Goal: Task Accomplishment & Management: Manage account settings

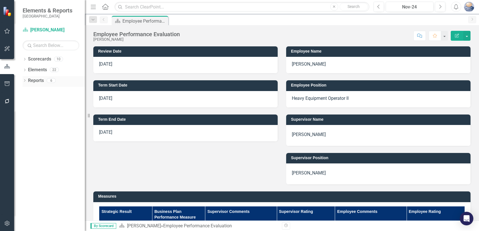
click at [34, 79] on link "Reports" at bounding box center [36, 80] width 16 height 7
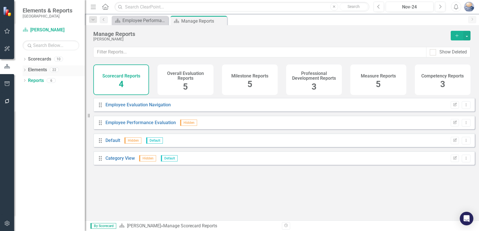
click at [34, 71] on link "Elements" at bounding box center [37, 70] width 19 height 7
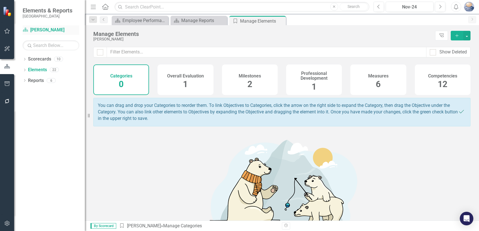
click at [27, 31] on icon at bounding box center [25, 30] width 5 height 4
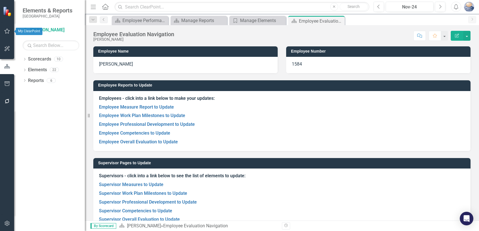
click at [9, 33] on icon "button" at bounding box center [7, 31] width 6 height 5
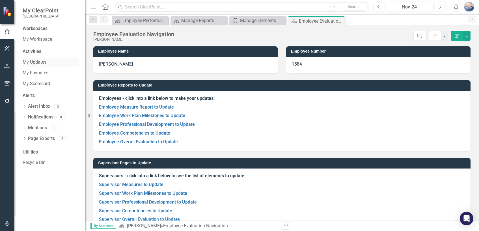
click at [39, 63] on link "My Updates" at bounding box center [51, 62] width 57 height 7
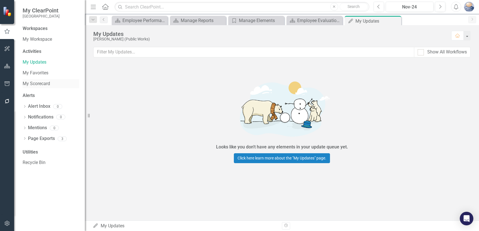
click at [38, 83] on link "My Scorecard" at bounding box center [51, 84] width 57 height 7
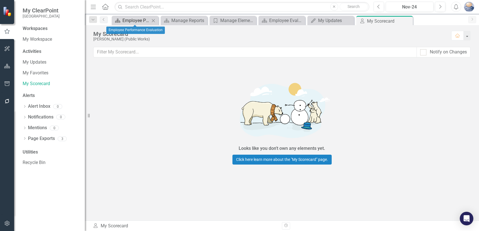
click at [135, 20] on div "Employee Performance Evaluation" at bounding box center [135, 20] width 27 height 7
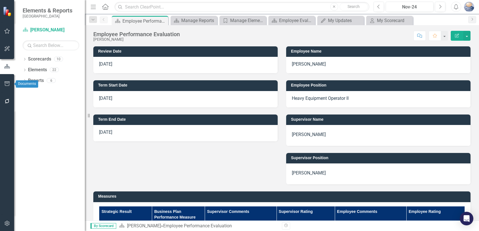
click at [7, 83] on icon "button" at bounding box center [7, 83] width 6 height 5
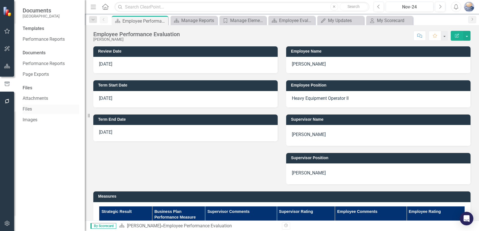
click at [32, 108] on link "Files" at bounding box center [51, 109] width 57 height 7
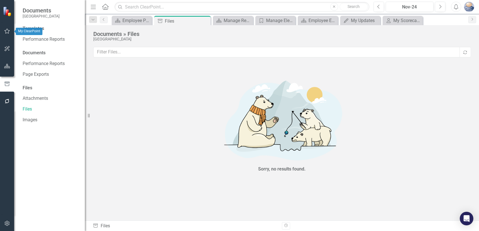
click at [7, 31] on icon "button" at bounding box center [7, 31] width 6 height 5
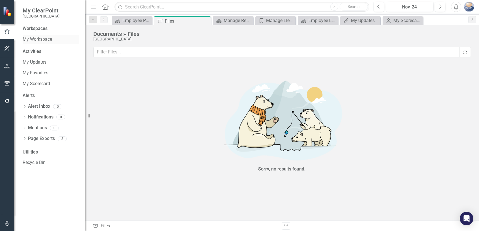
click at [42, 39] on link "My Workspace" at bounding box center [51, 39] width 57 height 7
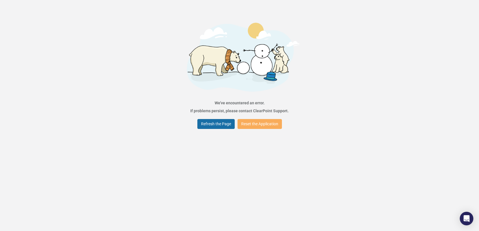
click at [210, 126] on button "Refresh the Page" at bounding box center [215, 124] width 37 height 10
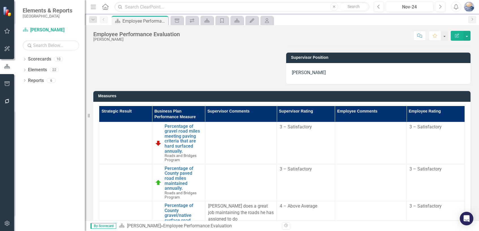
scroll to position [113, 0]
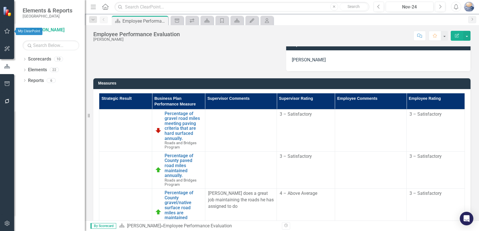
click at [7, 30] on icon "button" at bounding box center [7, 31] width 6 height 5
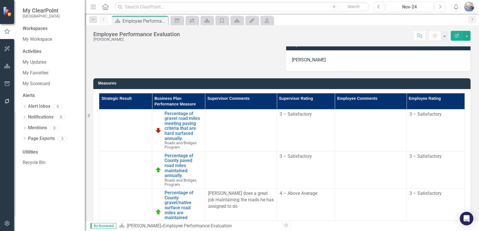
click at [39, 29] on div "Workspaces" at bounding box center [35, 28] width 25 height 7
click at [9, 68] on icon "button" at bounding box center [7, 66] width 6 height 5
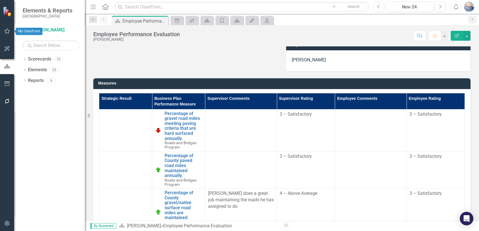
click at [7, 30] on icon "button" at bounding box center [7, 31] width 6 height 5
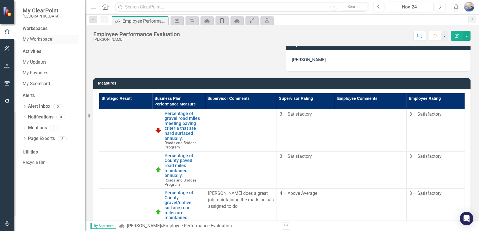
click at [30, 39] on link "My Workspace" at bounding box center [51, 39] width 57 height 7
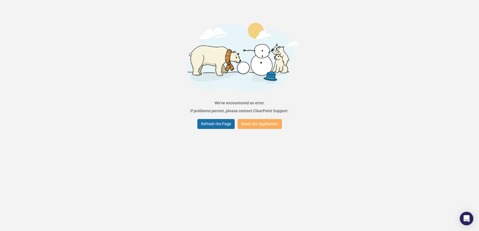
click at [205, 121] on button "Refresh the Page" at bounding box center [215, 124] width 37 height 10
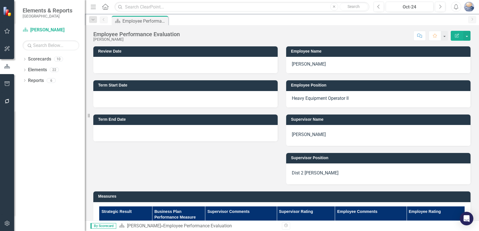
drag, startPoint x: 0, startPoint y: 0, endPoint x: 253, endPoint y: 35, distance: 255.1
click at [253, 35] on div "Score: N/A Oct-24 Completed Comment Favorite Edit Report" at bounding box center [327, 36] width 288 height 10
click at [7, 31] on icon "button" at bounding box center [7, 31] width 6 height 5
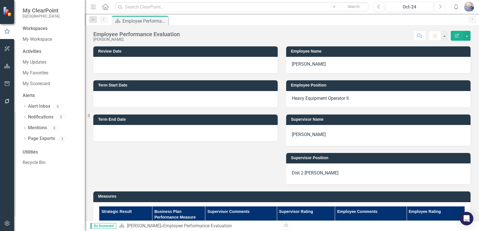
click at [440, 6] on icon "Next" at bounding box center [439, 6] width 3 height 5
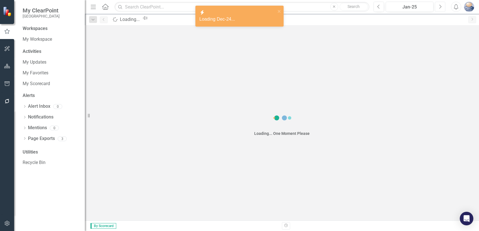
click at [440, 6] on icon "Next" at bounding box center [439, 6] width 3 height 5
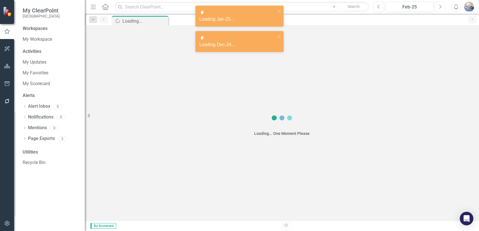
click at [440, 6] on icon "Next" at bounding box center [439, 6] width 3 height 5
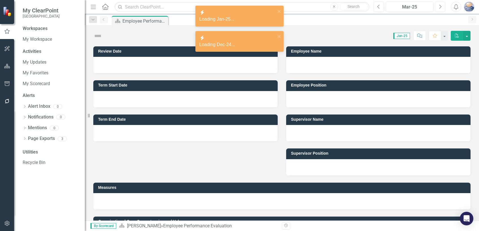
click at [440, 6] on icon "Next" at bounding box center [439, 6] width 3 height 5
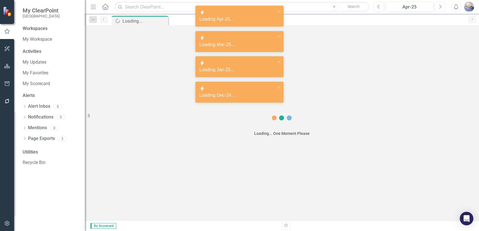
click at [440, 6] on icon "Next" at bounding box center [439, 6] width 3 height 5
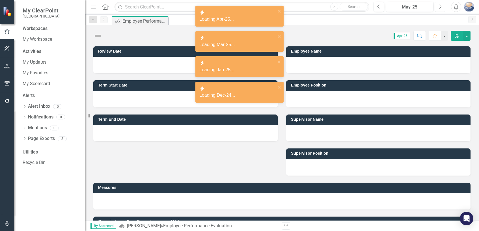
click at [440, 6] on icon "Next" at bounding box center [439, 6] width 3 height 5
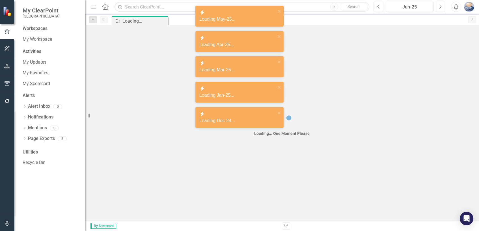
click at [440, 6] on icon "Next" at bounding box center [439, 6] width 3 height 5
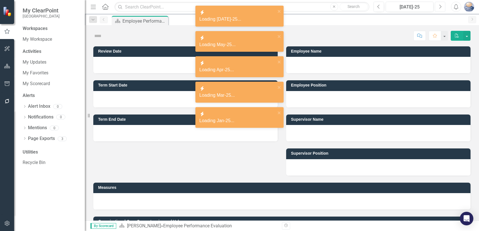
click at [440, 6] on icon "Next" at bounding box center [439, 6] width 3 height 5
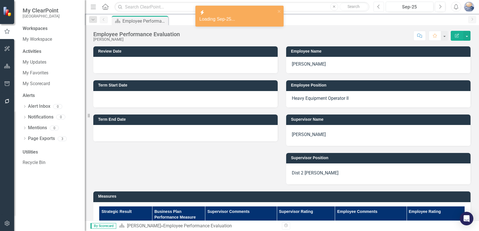
click at [378, 9] on button "Previous" at bounding box center [378, 7] width 10 height 10
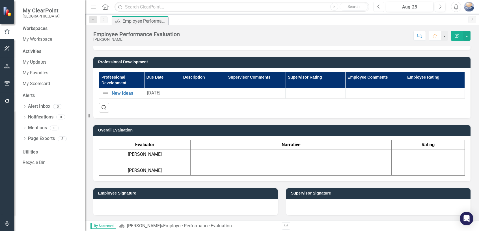
scroll to position [622, 0]
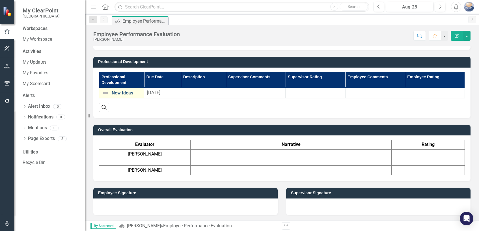
click at [127, 94] on link "New Ideas" at bounding box center [126, 92] width 29 height 5
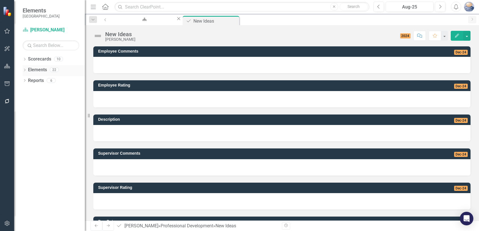
click at [36, 69] on link "Elements" at bounding box center [37, 70] width 19 height 7
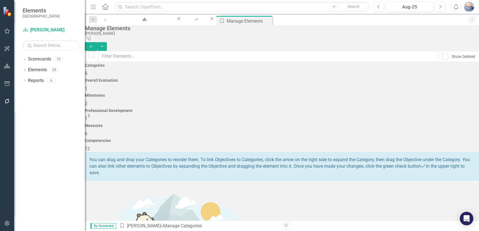
click at [319, 109] on h4 "Professional Development" at bounding box center [282, 111] width 394 height 4
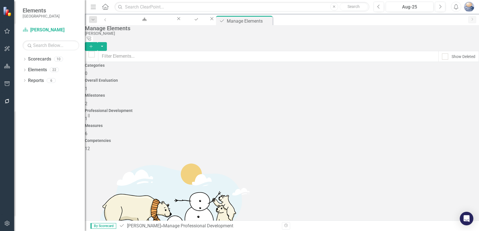
click at [436, 143] on link "Copy Duplicate Professional Development" at bounding box center [423, 139] width 86 height 10
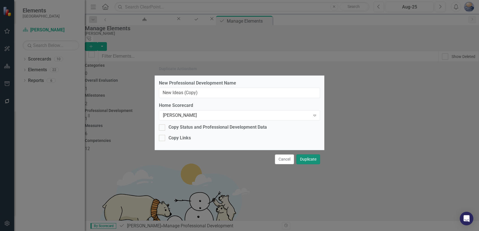
click at [304, 157] on button "Duplicate" at bounding box center [308, 159] width 24 height 10
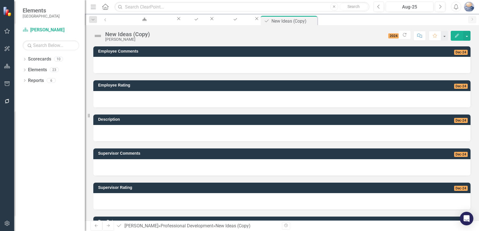
click at [155, 33] on div "Score: N/A 2024 Completed Refresh Comment Favorite Edit" at bounding box center [312, 36] width 318 height 10
click at [152, 34] on div "New Ideas (Copy) [PERSON_NAME]" at bounding box center [128, 36] width 47 height 10
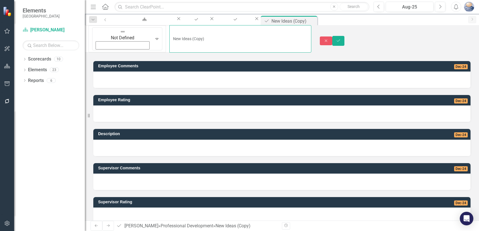
click at [169, 34] on input "New Ideas (Copy)" at bounding box center [240, 38] width 142 height 27
type input "N"
type input "snow removal with blade"
click at [341, 39] on icon "Save" at bounding box center [338, 41] width 5 height 4
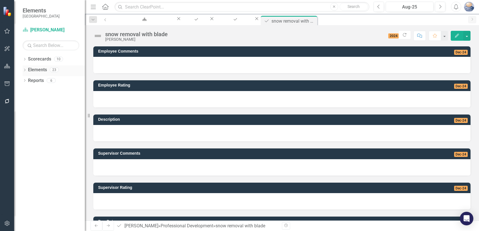
click at [41, 71] on link "Elements" at bounding box center [37, 70] width 19 height 7
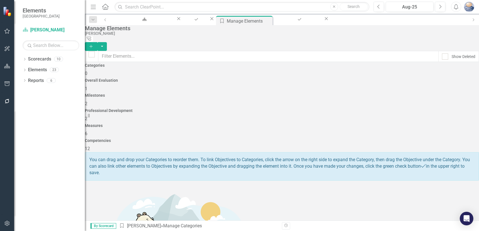
click at [314, 109] on h4 "Professional Development" at bounding box center [282, 111] width 394 height 4
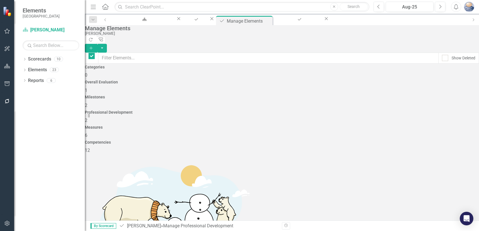
checkbox input "false"
click at [453, 168] on link "Trash Delete Professional Development" at bounding box center [423, 168] width 86 height 10
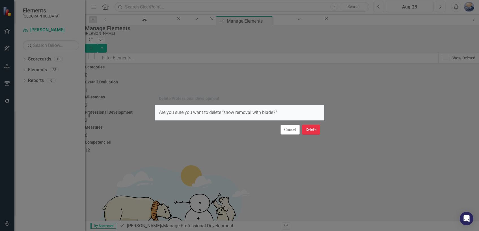
click at [307, 130] on button "Delete" at bounding box center [311, 130] width 18 height 10
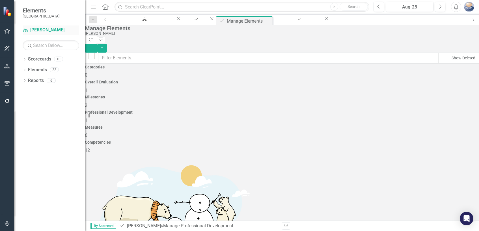
click at [46, 28] on link "Scorecard [PERSON_NAME]" at bounding box center [51, 30] width 57 height 7
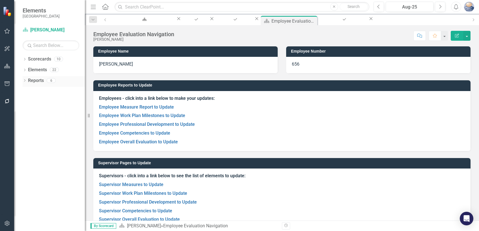
click at [34, 81] on link "Reports" at bounding box center [36, 80] width 16 height 7
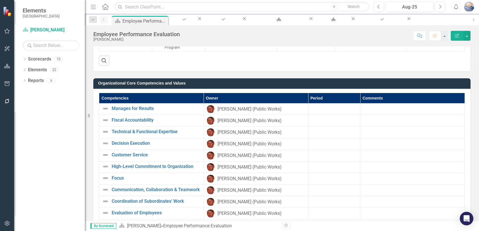
scroll to position [339, 0]
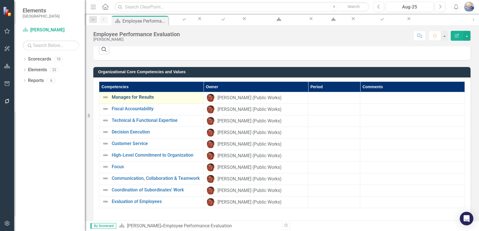
click at [148, 98] on link "Manages for Results" at bounding box center [156, 97] width 89 height 5
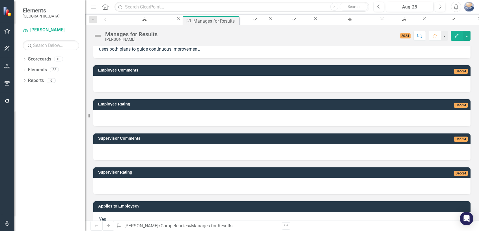
scroll to position [48, 0]
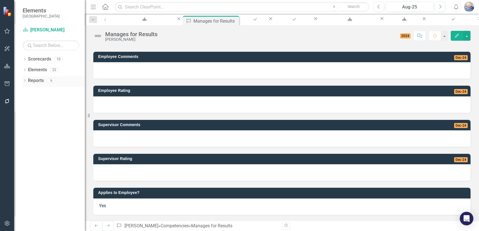
click at [37, 80] on link "Reports" at bounding box center [36, 80] width 16 height 7
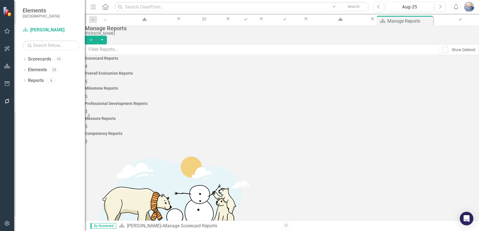
click at [446, 131] on div "Competency Reports 3" at bounding box center [282, 138] width 394 height 14
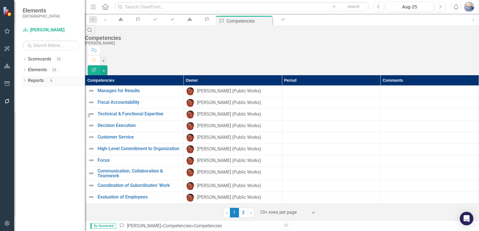
click at [33, 81] on link "Reports" at bounding box center [36, 80] width 16 height 7
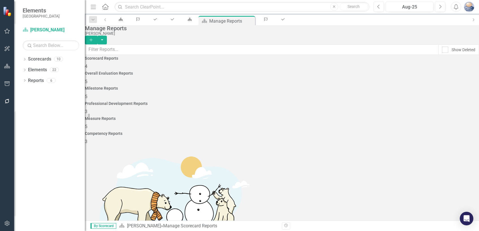
click at [423, 131] on div "Competency Reports 3" at bounding box center [282, 138] width 394 height 14
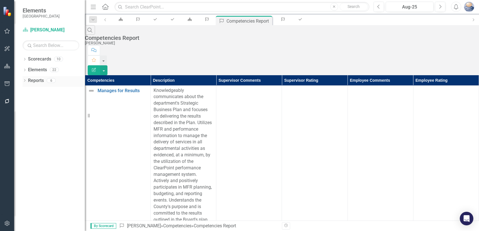
click at [33, 79] on link "Reports" at bounding box center [36, 80] width 16 height 7
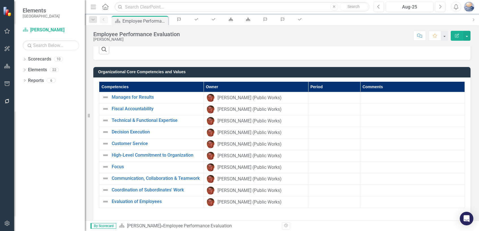
scroll to position [396, 0]
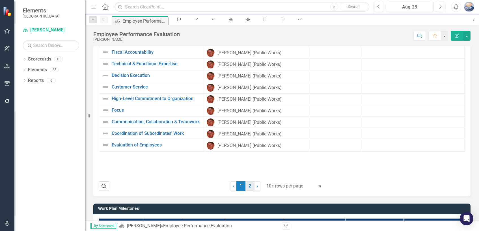
click at [250, 185] on link "2" at bounding box center [249, 186] width 9 height 10
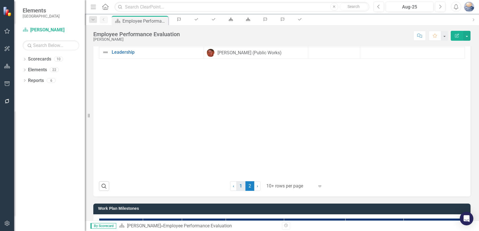
click at [240, 186] on link "1" at bounding box center [240, 186] width 9 height 10
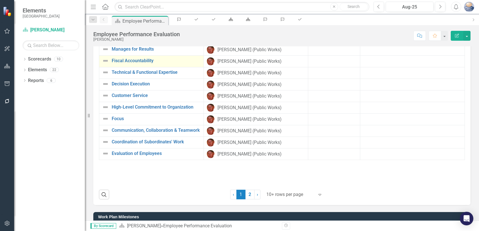
scroll to position [339, 0]
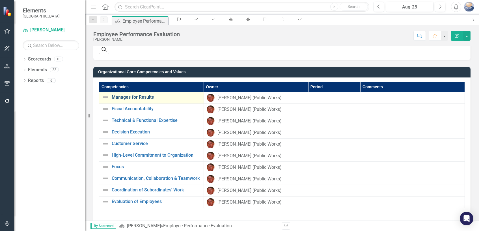
click at [167, 97] on link "Manages for Results" at bounding box center [156, 97] width 89 height 5
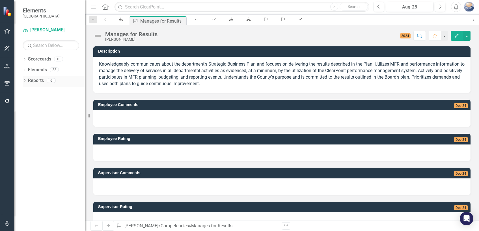
click at [39, 81] on link "Reports" at bounding box center [36, 80] width 16 height 7
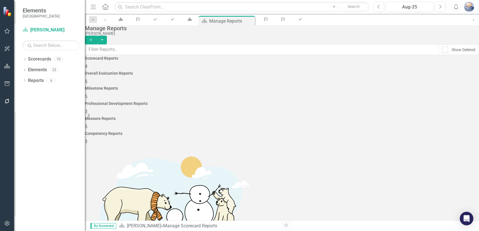
click at [429, 131] on div "Competency Reports 3" at bounding box center [282, 138] width 394 height 14
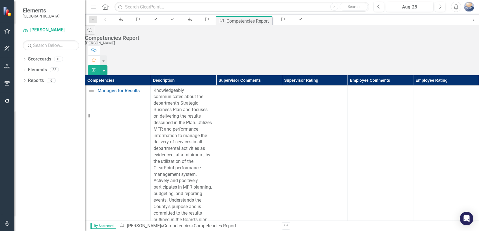
scroll to position [502, 0]
click at [53, 30] on link "Scorecard [PERSON_NAME]" at bounding box center [51, 30] width 57 height 7
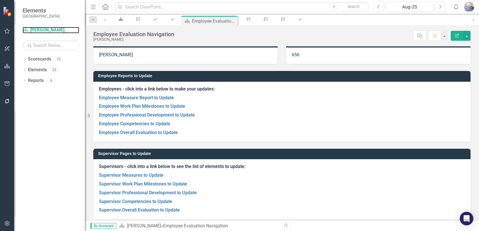
scroll to position [14, 0]
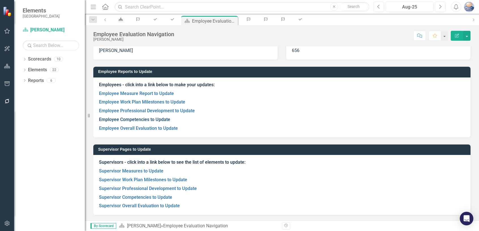
click at [137, 119] on link "Employee Competencies to Update" at bounding box center [134, 119] width 71 height 5
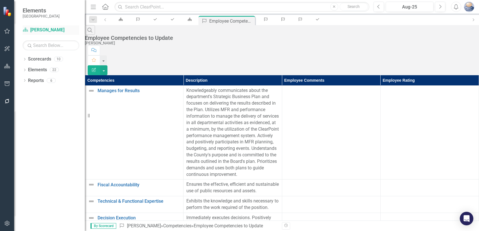
click at [42, 29] on link "Scorecard [PERSON_NAME]" at bounding box center [51, 30] width 57 height 7
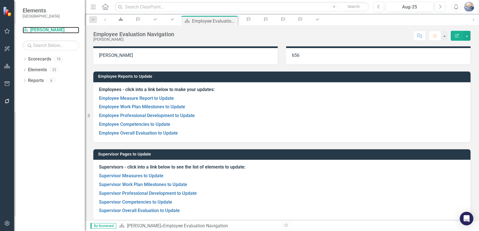
scroll to position [14, 0]
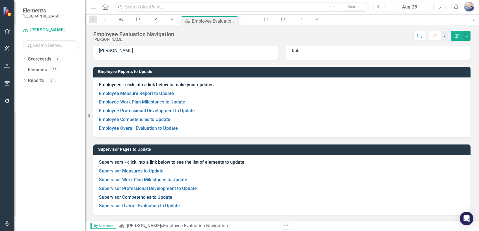
click at [162, 197] on link "Supervisor Competencies to Update" at bounding box center [135, 196] width 73 height 5
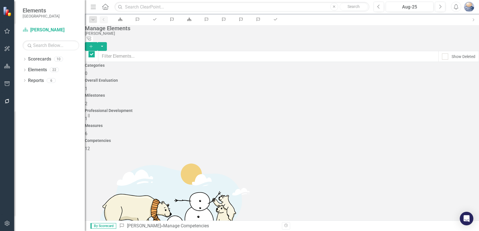
checkbox input "false"
click at [45, 32] on link "Scorecard [PERSON_NAME]" at bounding box center [51, 30] width 57 height 7
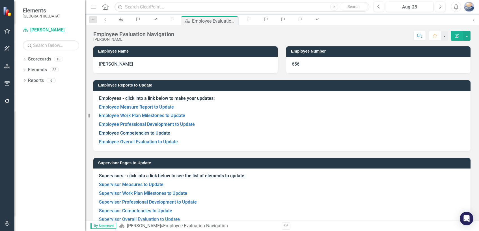
click at [155, 132] on link "Employee Competencies to Update" at bounding box center [134, 132] width 71 height 5
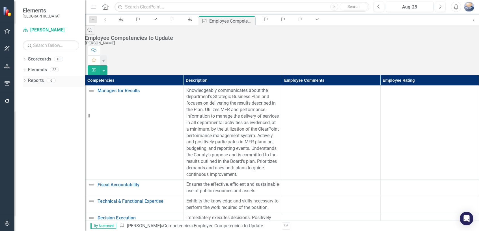
click at [33, 82] on link "Reports" at bounding box center [36, 80] width 16 height 7
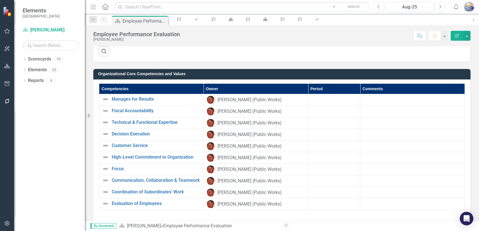
scroll to position [367, 0]
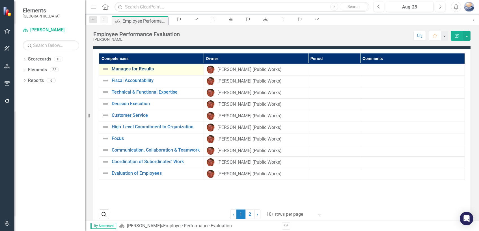
click at [141, 68] on link "Manages for Results" at bounding box center [156, 68] width 89 height 5
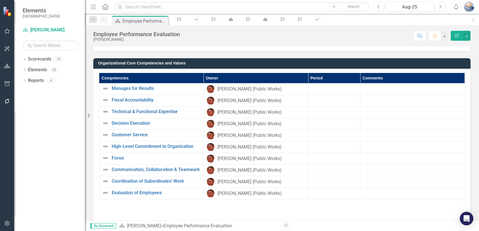
scroll to position [367, 0]
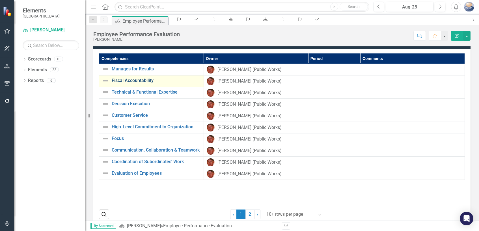
click at [151, 80] on link "Fiscal Accountability" at bounding box center [156, 80] width 89 height 5
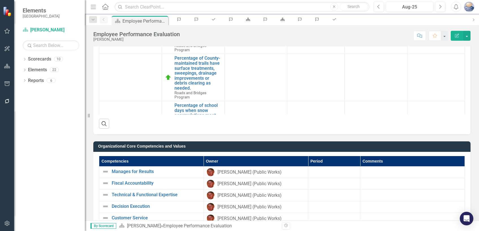
scroll to position [339, 0]
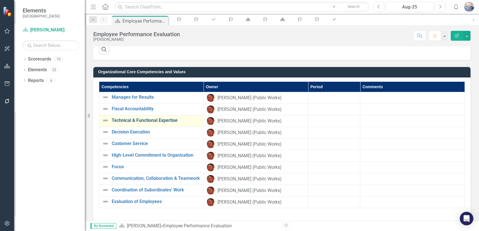
click at [145, 120] on link "Technical & Functional Expertise" at bounding box center [156, 120] width 89 height 5
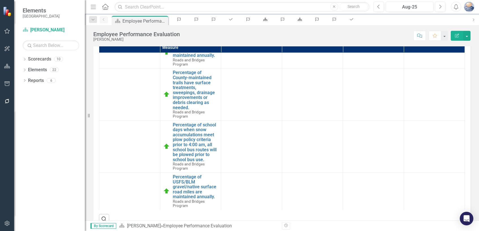
scroll to position [367, 0]
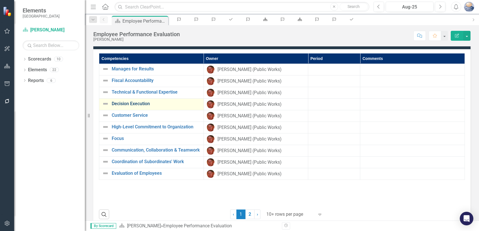
click at [128, 104] on link "Decision Execution" at bounding box center [156, 103] width 89 height 5
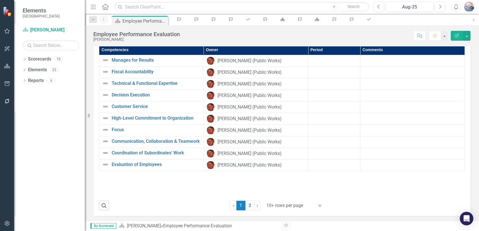
scroll to position [396, 0]
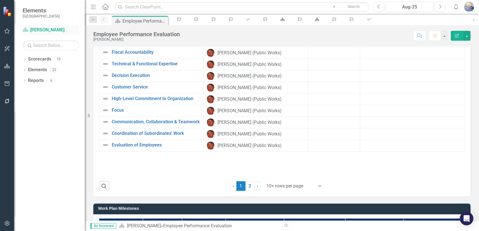
click at [46, 30] on link "Scorecard [PERSON_NAME]" at bounding box center [51, 30] width 57 height 7
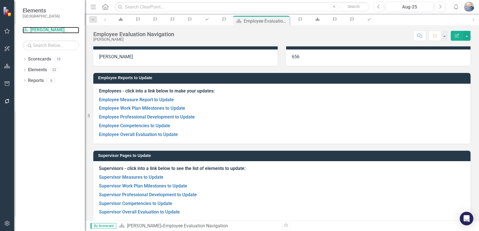
scroll to position [14, 0]
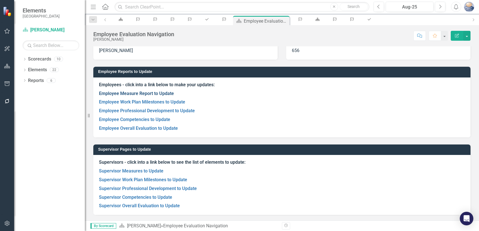
click at [160, 93] on link "Employee Measure Report to Update" at bounding box center [136, 93] width 75 height 5
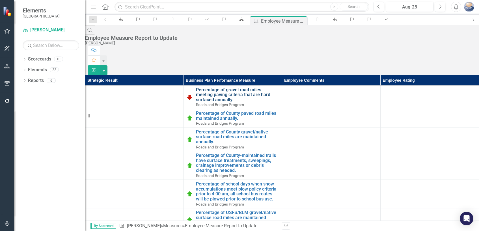
click at [210, 87] on link "Percentage of gravel road miles meeting paving criteria that are hard surfaced …" at bounding box center [237, 94] width 83 height 15
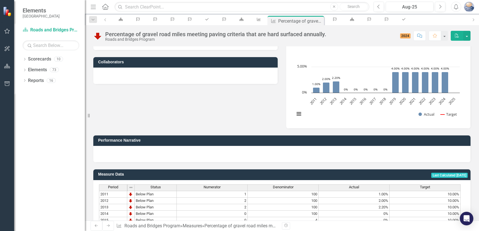
scroll to position [27, 0]
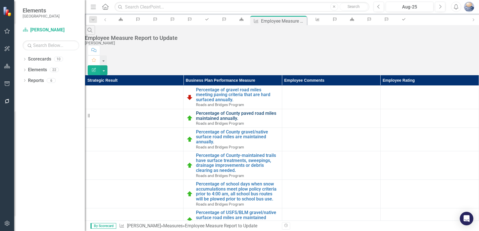
click at [218, 111] on link "Percentage of County paved road miles maintained annually." at bounding box center [237, 116] width 83 height 10
click at [282, 75] on th "Employee Comments" at bounding box center [331, 80] width 98 height 10
click at [48, 29] on link "Scorecard [PERSON_NAME]" at bounding box center [51, 30] width 57 height 7
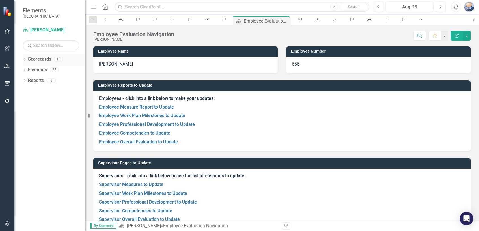
click at [44, 60] on link "Scorecards" at bounding box center [39, 59] width 23 height 7
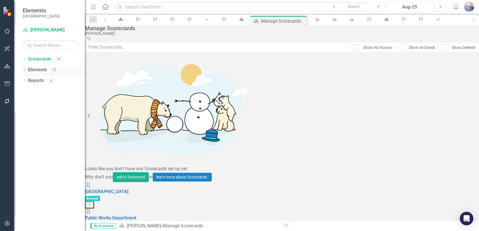
click at [39, 69] on link "Elements" at bounding box center [37, 70] width 19 height 7
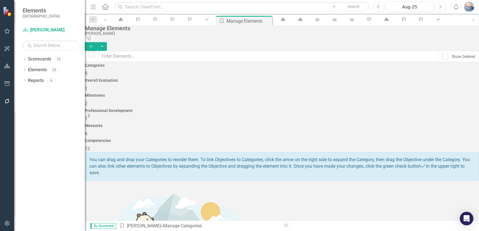
click at [191, 78] on h4 "Overall Evaluation" at bounding box center [282, 80] width 394 height 4
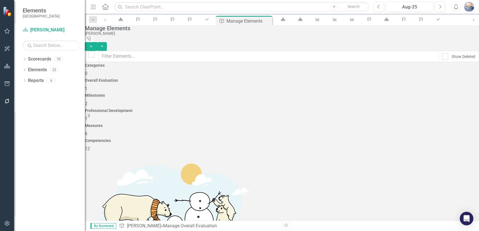
checkbox input "false"
click at [87, 101] on span "2" at bounding box center [86, 103] width 3 height 5
checkbox input "false"
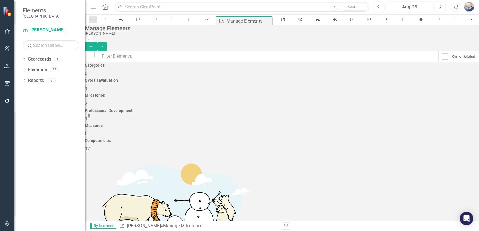
click at [314, 109] on h4 "Professional Development" at bounding box center [282, 111] width 394 height 4
